Goal: Find specific page/section: Find specific page/section

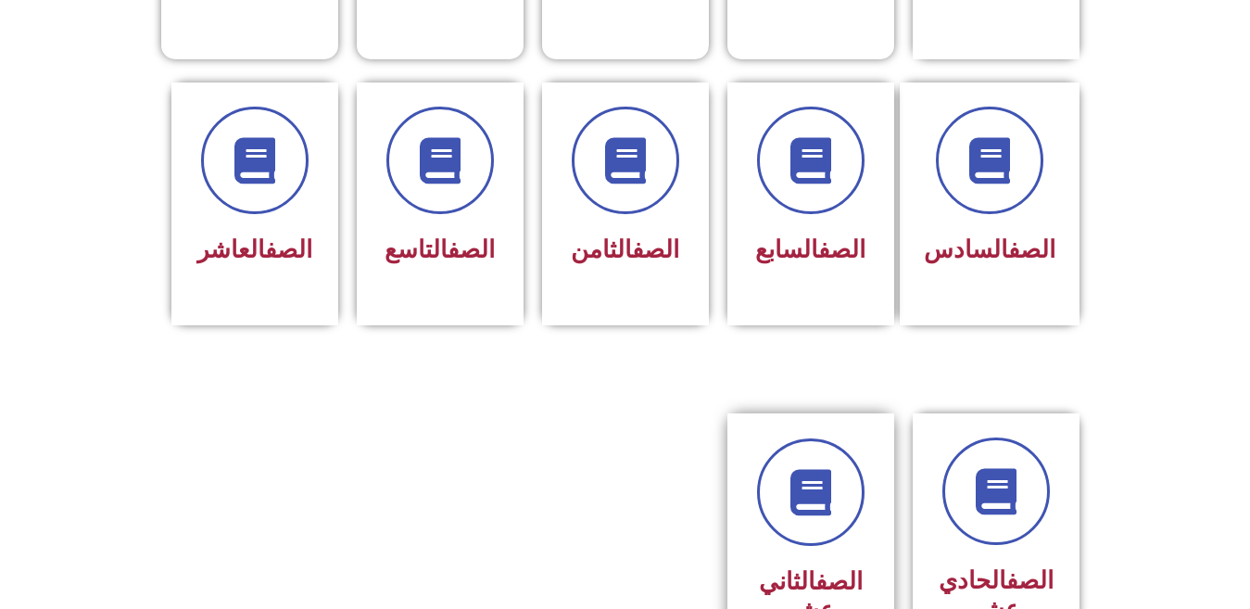
scroll to position [736, 0]
click at [816, 566] on link "الصف" at bounding box center [839, 580] width 47 height 28
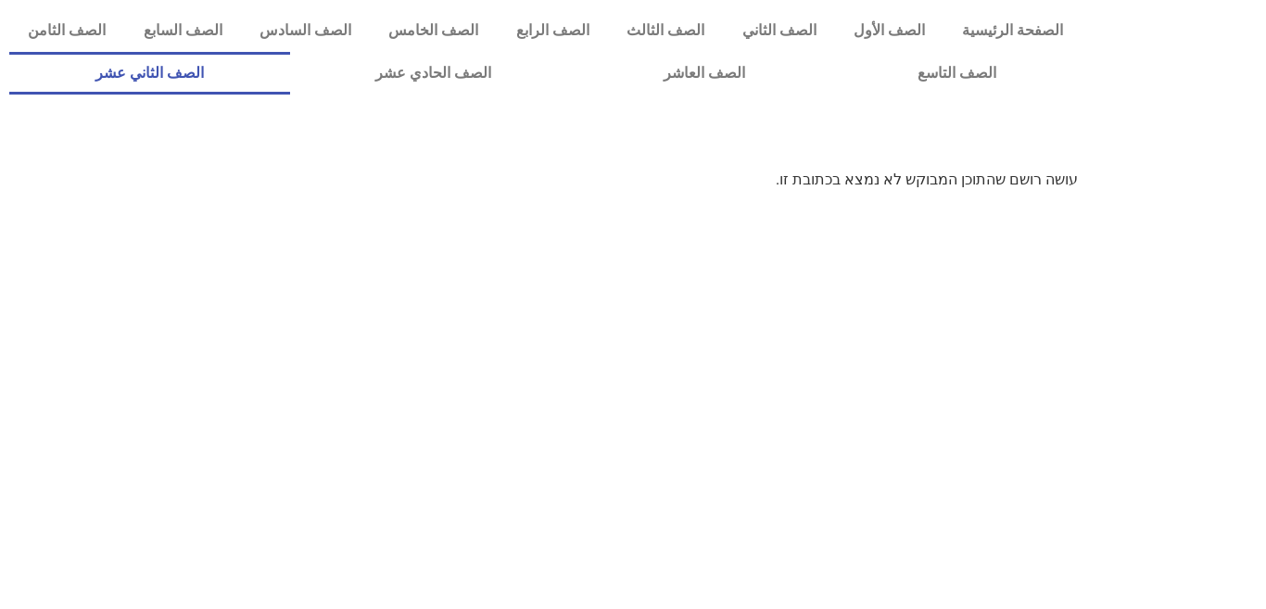
click at [213, 61] on link "الصف الثاني عشر" at bounding box center [149, 73] width 281 height 43
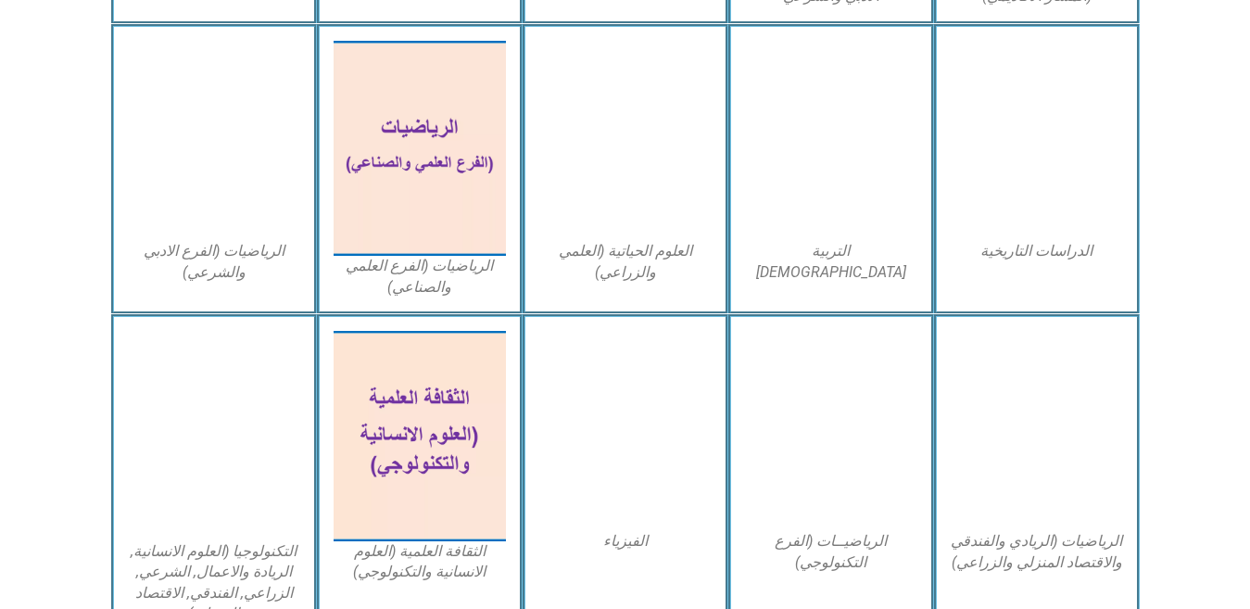
scroll to position [843, 0]
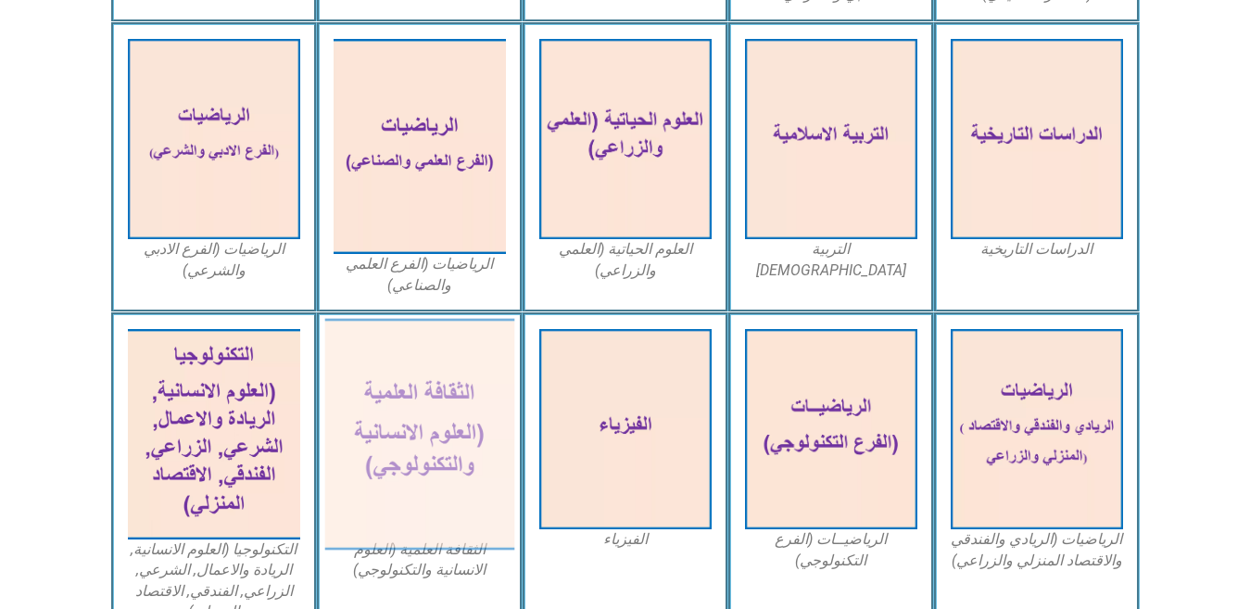
click at [452, 422] on img at bounding box center [419, 435] width 190 height 232
click at [462, 441] on img at bounding box center [419, 435] width 190 height 232
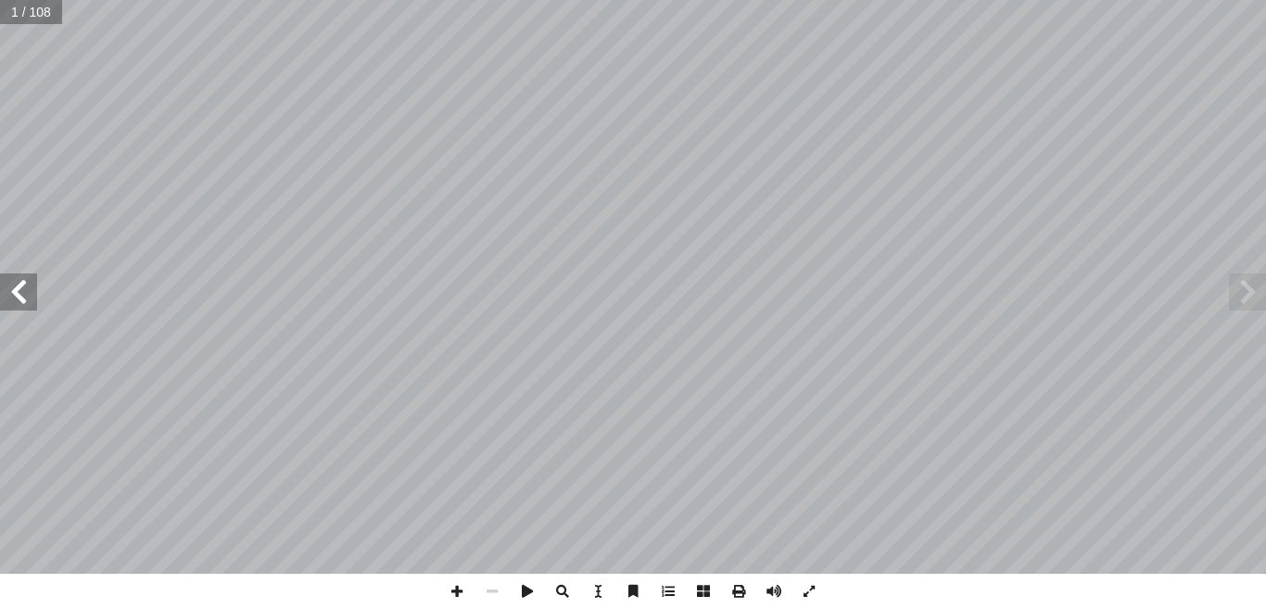
click at [1265, 307] on span at bounding box center [1247, 291] width 37 height 37
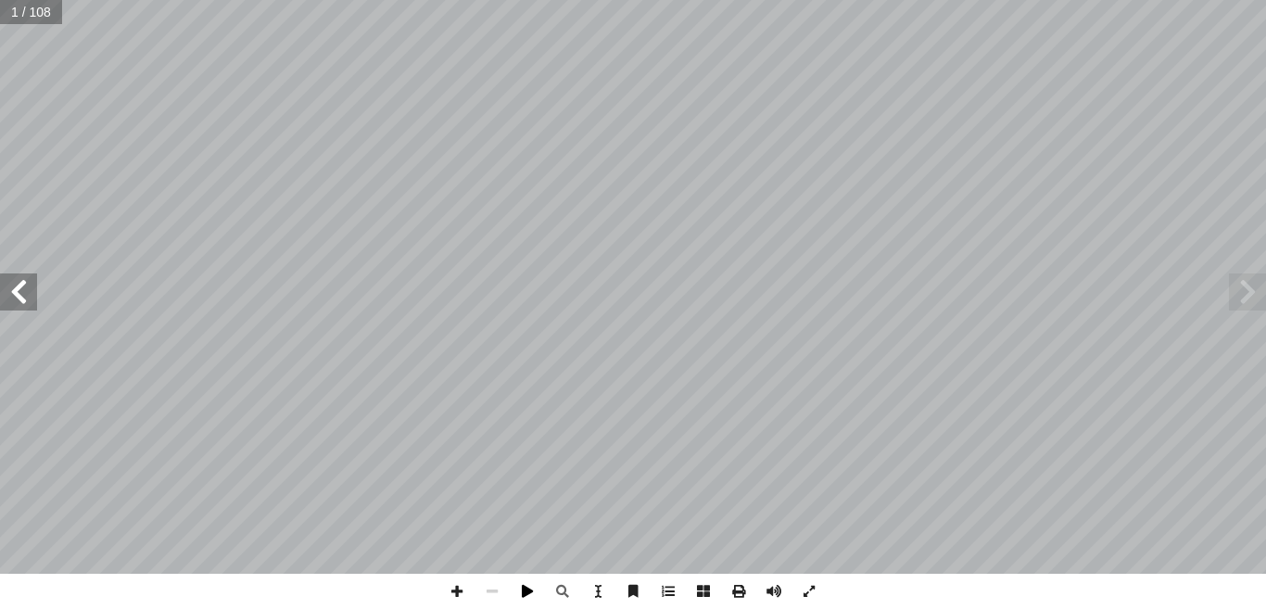
click at [525, 592] on span at bounding box center [527, 591] width 35 height 35
click at [2, 301] on span at bounding box center [18, 291] width 37 height 37
click at [2, 302] on span at bounding box center [18, 291] width 37 height 37
